Goal: Transaction & Acquisition: Download file/media

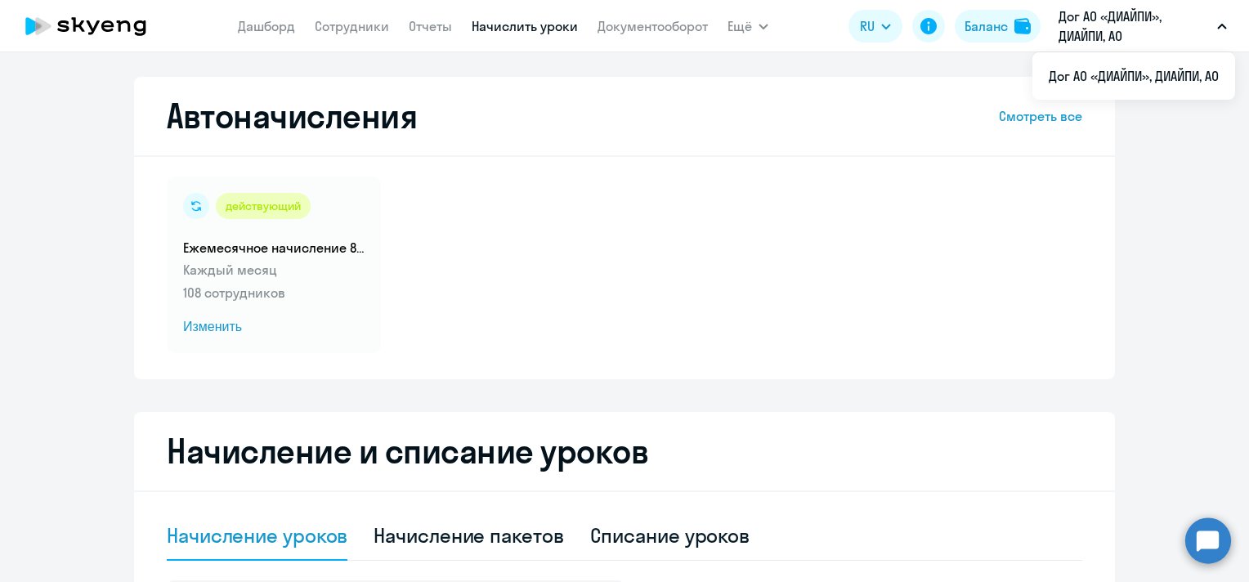
select select "10"
click at [753, 20] on button "Ещё" at bounding box center [747, 26] width 41 height 33
click at [756, 29] on button "Ещё" at bounding box center [747, 26] width 41 height 33
click at [755, 23] on button "Ещё" at bounding box center [747, 26] width 41 height 33
click at [747, 26] on span "Ещё" at bounding box center [739, 26] width 25 height 20
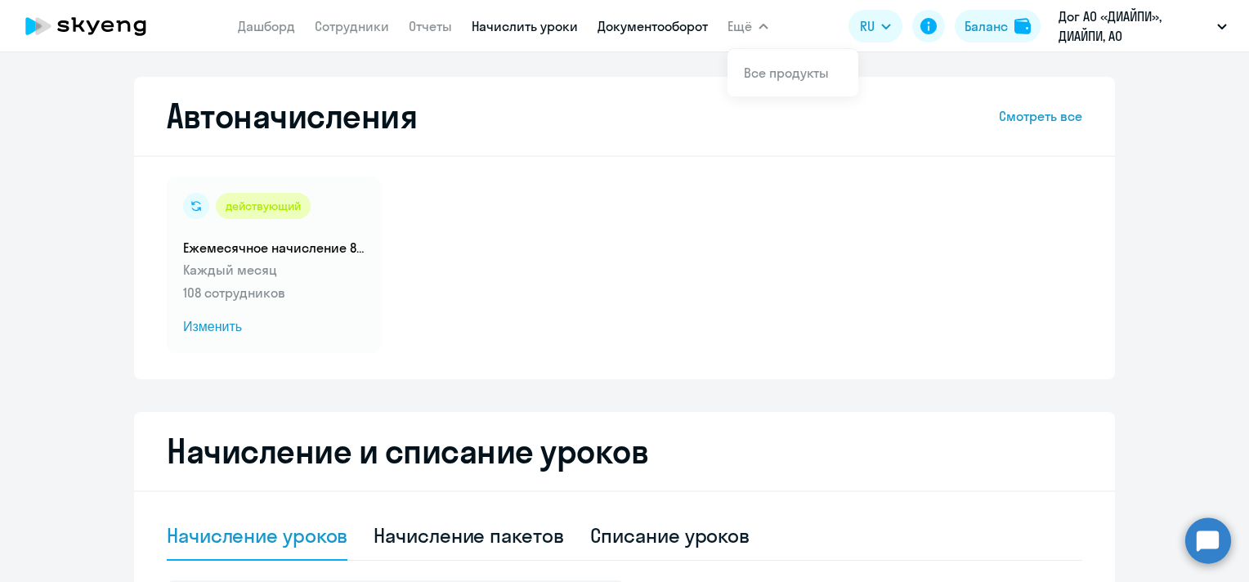
click at [666, 25] on link "Документооборот" at bounding box center [652, 26] width 110 height 16
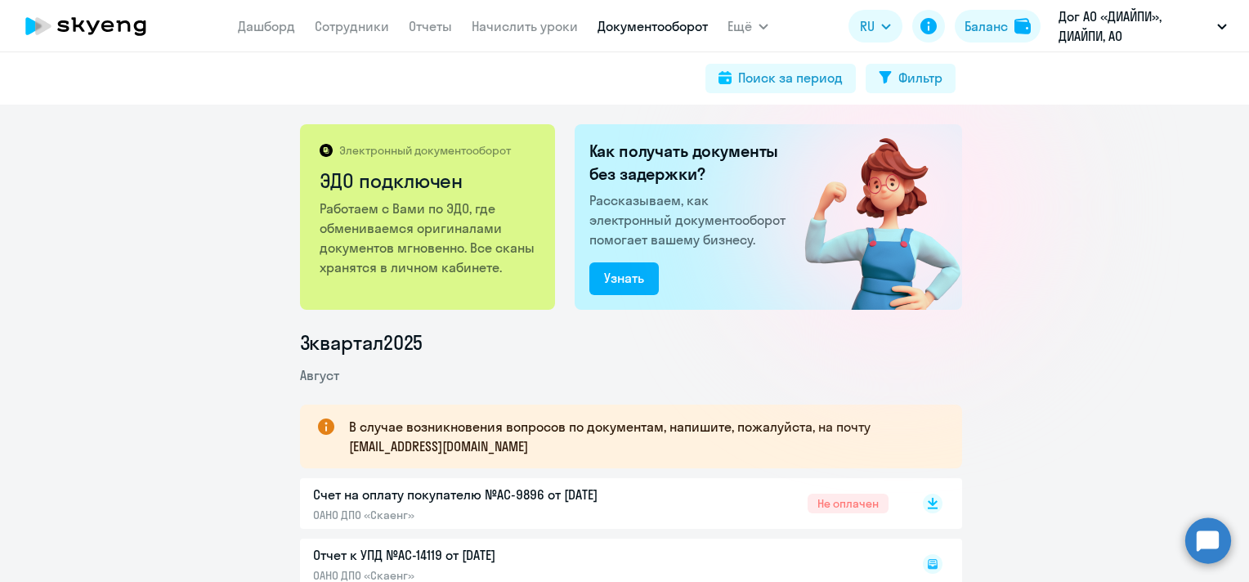
click at [755, 29] on button "Ещё" at bounding box center [747, 26] width 41 height 33
click at [765, 25] on icon "button" at bounding box center [763, 27] width 8 height 4
click at [776, 65] on link "Все продукты" at bounding box center [786, 73] width 85 height 16
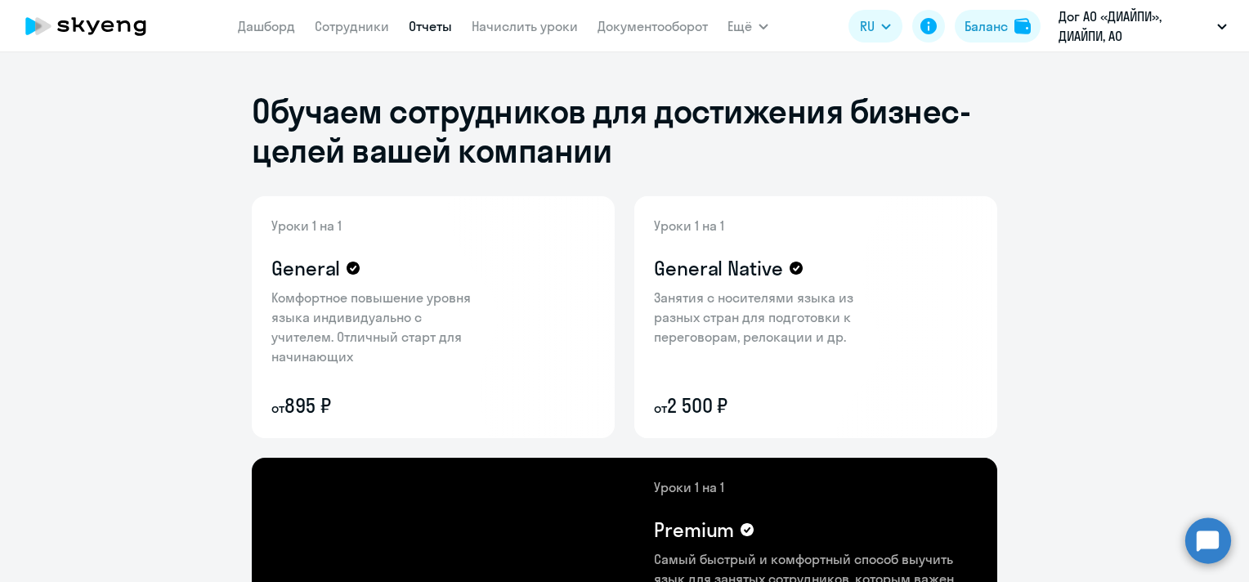
click at [425, 25] on link "Отчеты" at bounding box center [430, 26] width 43 height 16
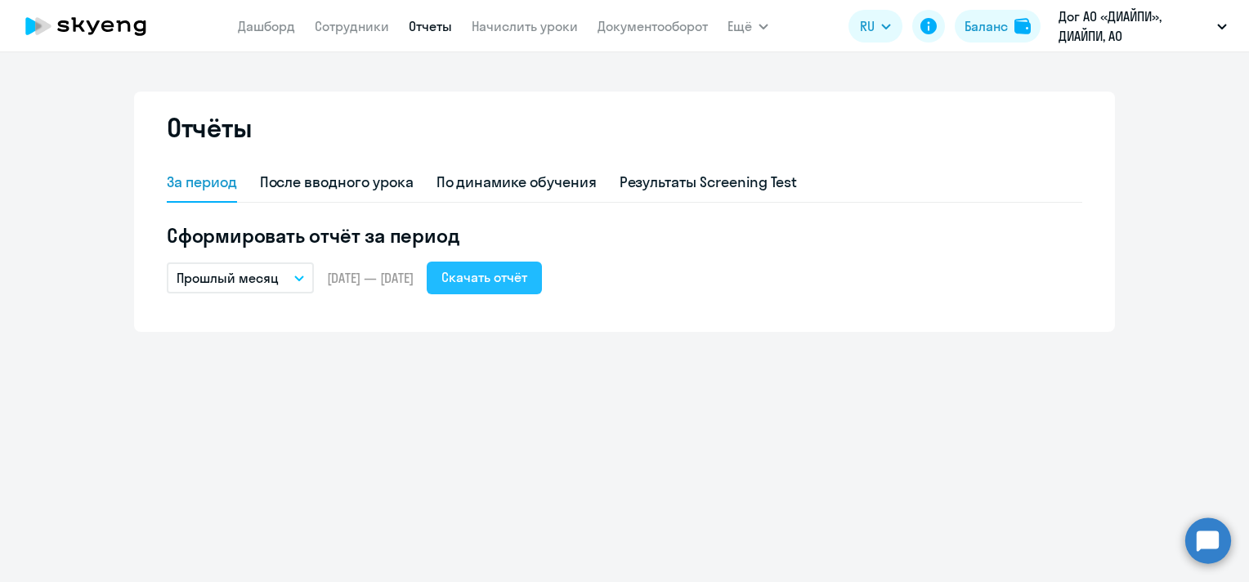
click at [527, 277] on div "Скачать отчёт" at bounding box center [484, 277] width 86 height 20
click at [490, 278] on div "Скачать отчёт" at bounding box center [484, 277] width 86 height 20
